Goal: Book appointment/travel/reservation

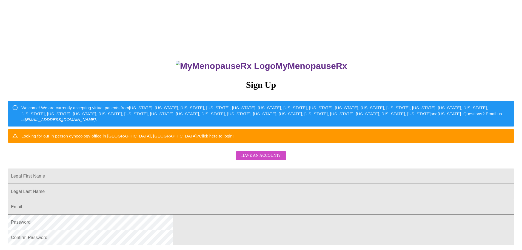
click at [242, 184] on input "Legal First Name" at bounding box center [261, 175] width 506 height 15
type input "d"
type input "[PERSON_NAME]"
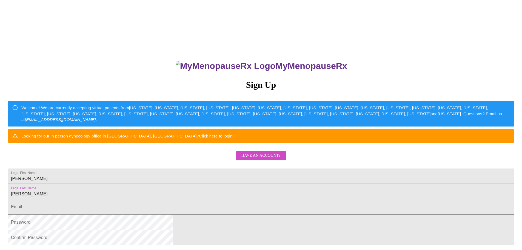
type input "[PERSON_NAME]"
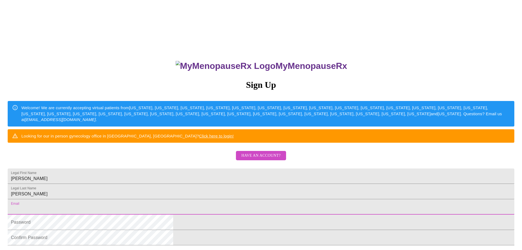
click at [199, 214] on input "Legal First Name" at bounding box center [261, 206] width 506 height 15
type input "[EMAIL_ADDRESS][DOMAIN_NAME]"
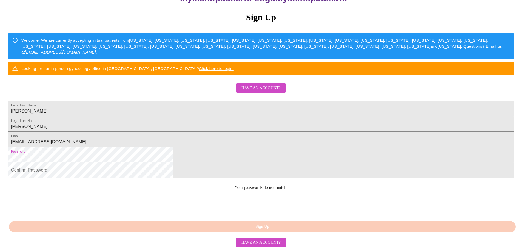
scroll to position [94, 0]
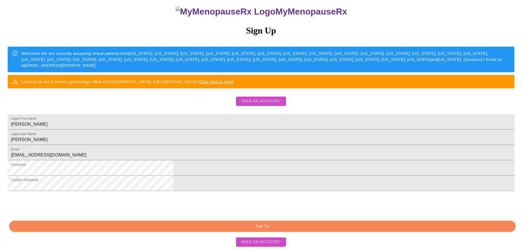
click at [266, 227] on span "Sign Up" at bounding box center [262, 225] width 494 height 7
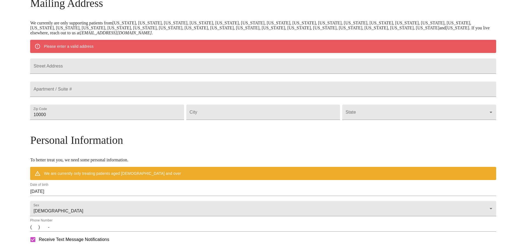
scroll to position [75, 0]
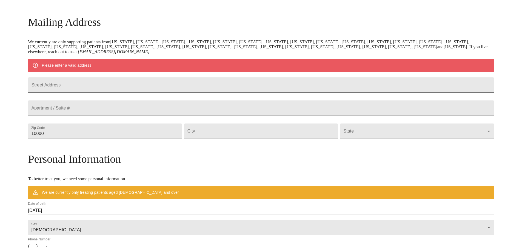
click at [128, 86] on input "Street Address" at bounding box center [261, 84] width 466 height 15
type input "[STREET_ADDRESS]"
type input "63050"
type input "Hillsboro"
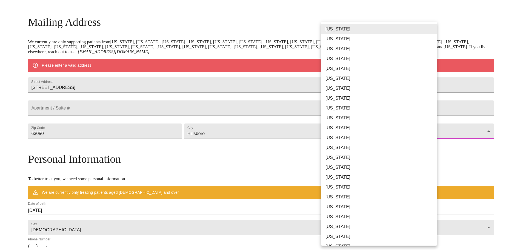
click at [428, 144] on body "MyMenopauseRx Welcome to MyMenopauseRx Since it's your first time here, you'll …" at bounding box center [262, 140] width 521 height 427
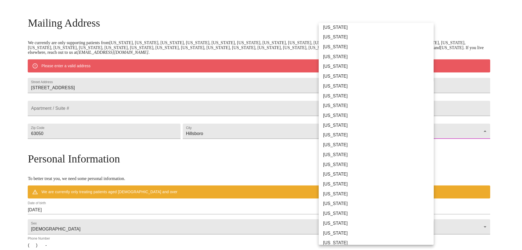
scroll to position [82, 0]
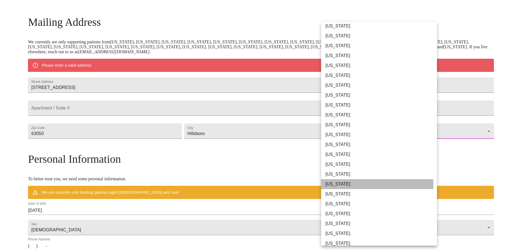
click at [357, 183] on li "[US_STATE]" at bounding box center [381, 184] width 120 height 10
type input "[US_STATE]"
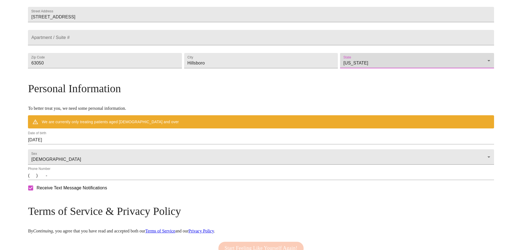
scroll to position [130, 0]
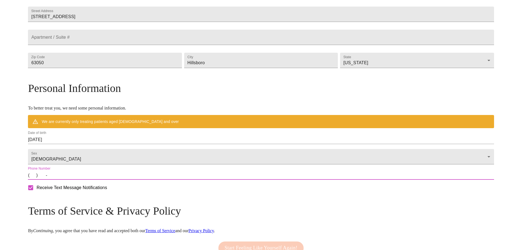
click at [88, 179] on input "(   )    -" at bounding box center [261, 175] width 466 height 9
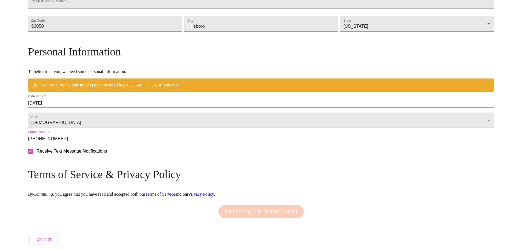
scroll to position [182, 0]
type input "[PHONE_NUMBER]"
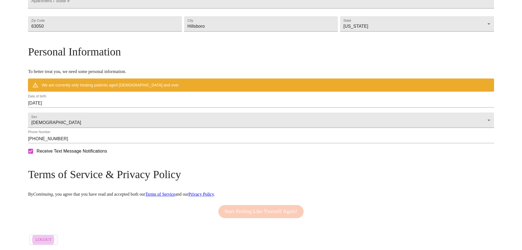
click at [175, 191] on link "Terms of Service" at bounding box center [160, 193] width 30 height 5
click at [179, 81] on div "We are currently only treating patients aged [DEMOGRAPHIC_DATA] and over" at bounding box center [110, 85] width 137 height 10
click at [214, 191] on link "Privacy Policy" at bounding box center [200, 193] width 25 height 5
click at [388, 150] on form "Receive Text Message Notifications" at bounding box center [261, 151] width 466 height 12
click at [267, 207] on div "Start Feeling Like Yourself Again!" at bounding box center [261, 211] width 88 height 19
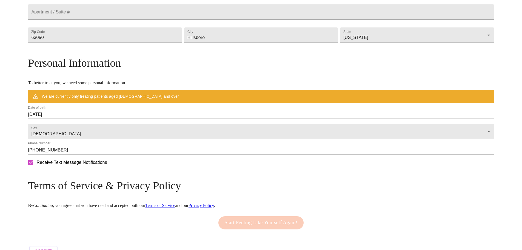
scroll to position [154, 0]
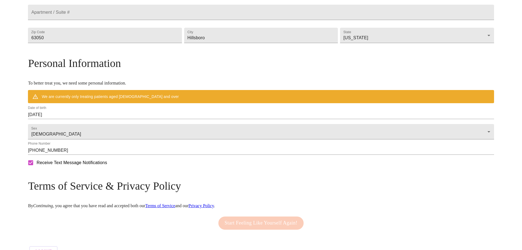
click at [110, 101] on div "We are currently only treating patients aged [DEMOGRAPHIC_DATA] and over" at bounding box center [110, 96] width 137 height 10
click at [130, 154] on input "[PHONE_NUMBER]" at bounding box center [261, 150] width 466 height 9
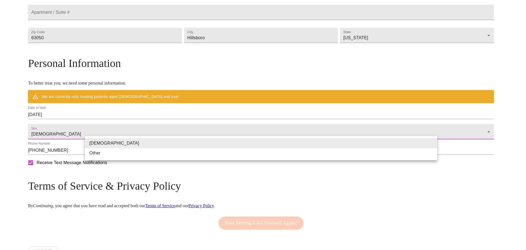
click at [119, 146] on body "MyMenopauseRx Welcome to MyMenopauseRx Since it's your first time here, you'll …" at bounding box center [262, 53] width 521 height 411
click at [115, 142] on li "[DEMOGRAPHIC_DATA]" at bounding box center [261, 143] width 352 height 10
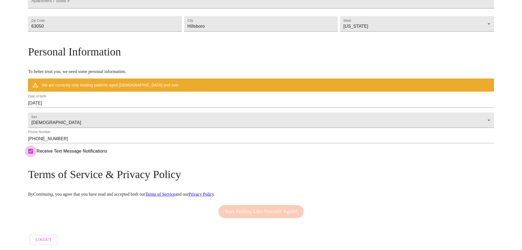
scroll to position [182, 0]
click at [244, 209] on div "Start Feeling Like Yourself Again!" at bounding box center [261, 211] width 88 height 19
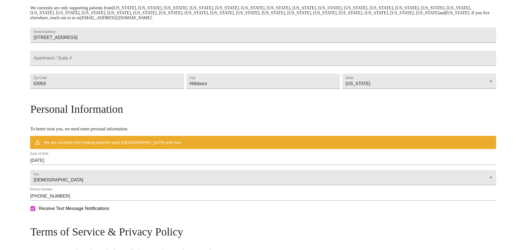
scroll to position [109, 0]
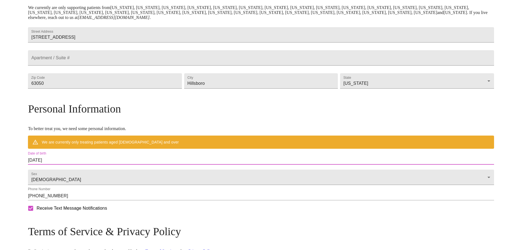
drag, startPoint x: 112, startPoint y: 173, endPoint x: 75, endPoint y: 169, distance: 36.6
click at [75, 169] on div "MyMenopauseRx Welcome to MyMenopauseRx Since it's your first time here, you'll …" at bounding box center [261, 98] width 466 height 411
click at [88, 164] on input "[DATE]" at bounding box center [261, 160] width 466 height 9
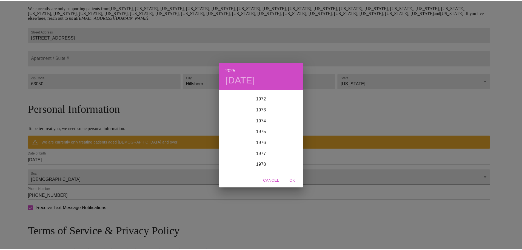
scroll to position [779, 0]
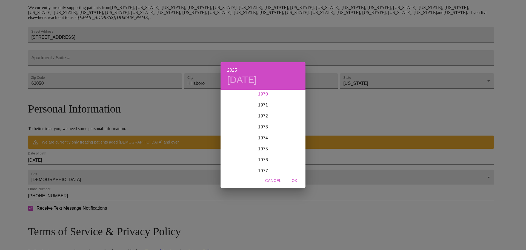
click at [266, 95] on div "1970" at bounding box center [262, 93] width 85 height 11
click at [290, 142] on div "Sep" at bounding box center [291, 141] width 28 height 21
click at [254, 130] on span "8" at bounding box center [252, 128] width 10 height 5
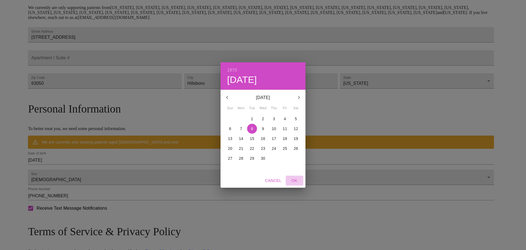
click at [296, 180] on span "OK" at bounding box center [294, 180] width 13 height 7
type input "[DATE]"
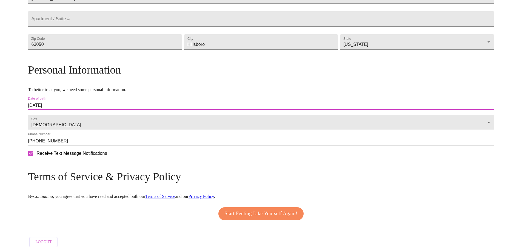
scroll to position [166, 0]
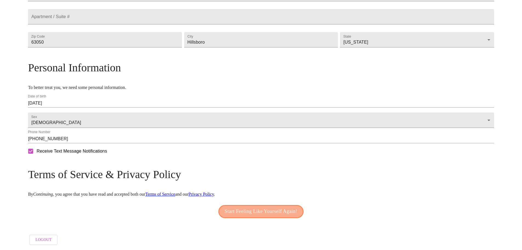
click at [282, 209] on span "Start Feeling Like Yourself Again!" at bounding box center [261, 211] width 73 height 9
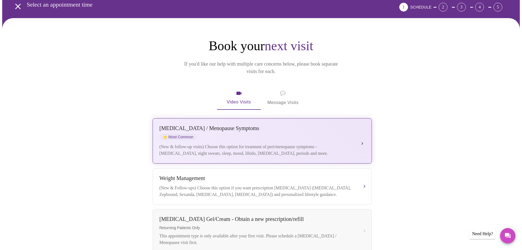
scroll to position [27, 0]
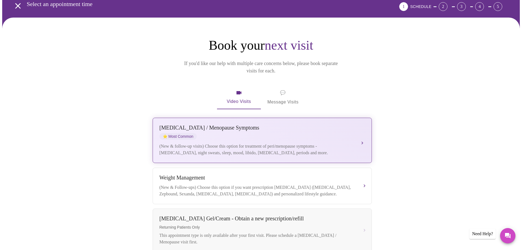
click at [362, 132] on button "[MEDICAL_DATA] / Menopause Symptoms ⭐ Most Common (New & follow-up visits) Choo…" at bounding box center [262, 139] width 219 height 45
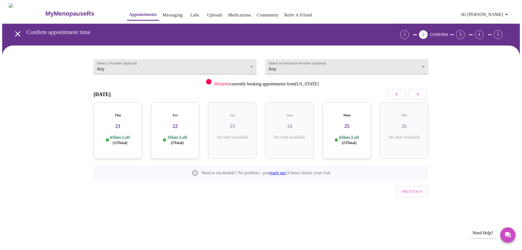
scroll to position [164, 0]
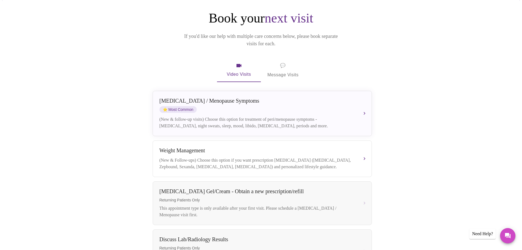
scroll to position [55, 0]
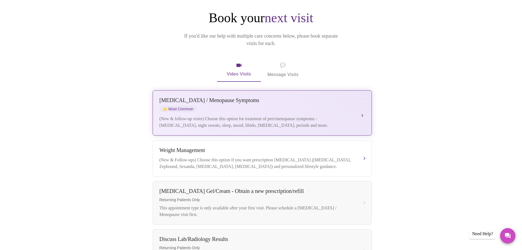
click at [362, 105] on button "[MEDICAL_DATA] / Menopause Symptoms ⭐ Most Common (New & follow-up visits) Choo…" at bounding box center [262, 112] width 219 height 45
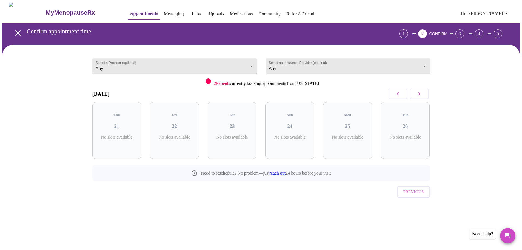
scroll to position [0, 0]
click at [251, 63] on body "MyMenopauseRx Appointments Messaging Labs Uploads Medications Community Refer a…" at bounding box center [262, 113] width 521 height 222
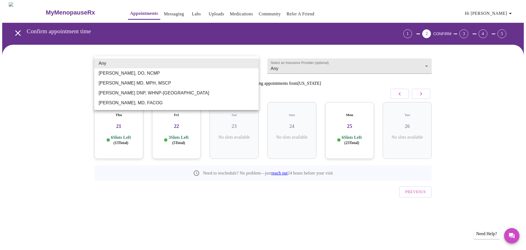
click at [230, 186] on div at bounding box center [263, 125] width 526 height 250
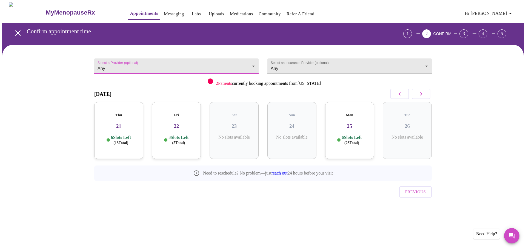
click at [119, 129] on div "Thu 21 6 Slots Left ( 13 Total)" at bounding box center [118, 130] width 49 height 57
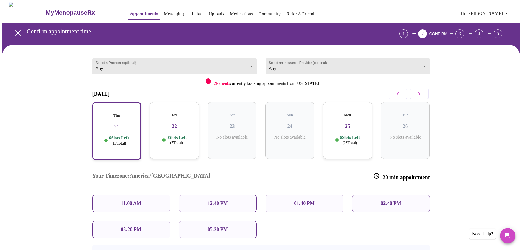
click at [134, 200] on p "11:00 AM" at bounding box center [131, 203] width 21 height 6
